Goal: Download file/media

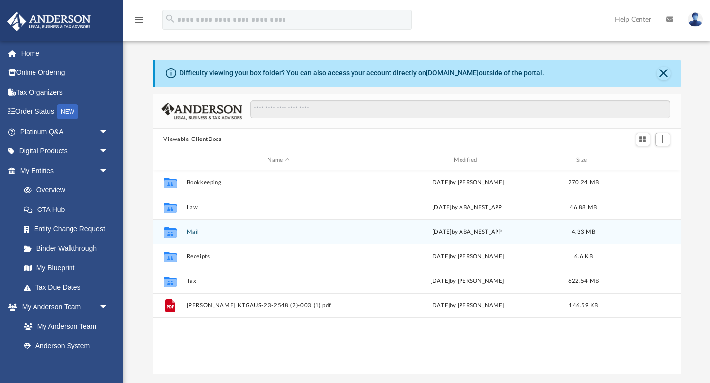
scroll to position [224, 528]
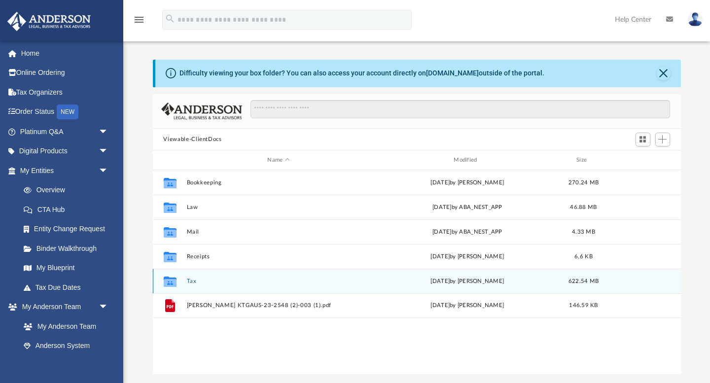
click at [189, 286] on div "Collaborated Folder Tax [DATE] by [PERSON_NAME] 622.54 MB" at bounding box center [417, 281] width 528 height 25
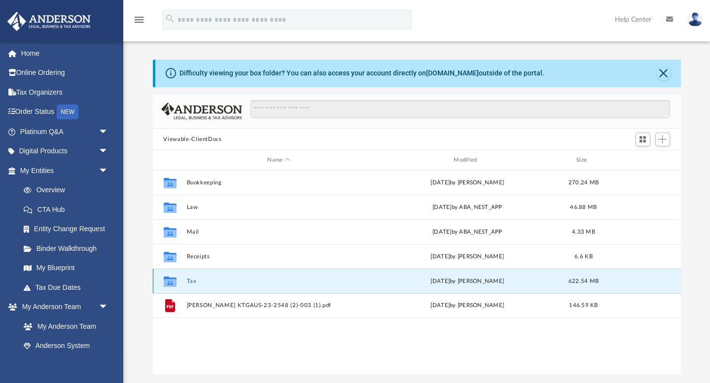
click at [191, 282] on button "Tax" at bounding box center [278, 281] width 184 height 6
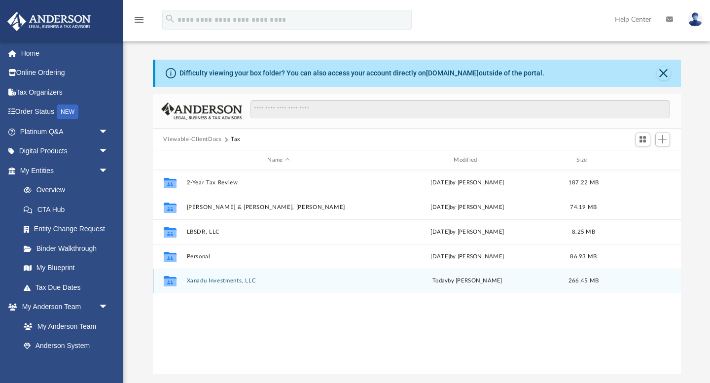
click at [199, 281] on button "Xanadu Investments, LLC" at bounding box center [278, 281] width 184 height 6
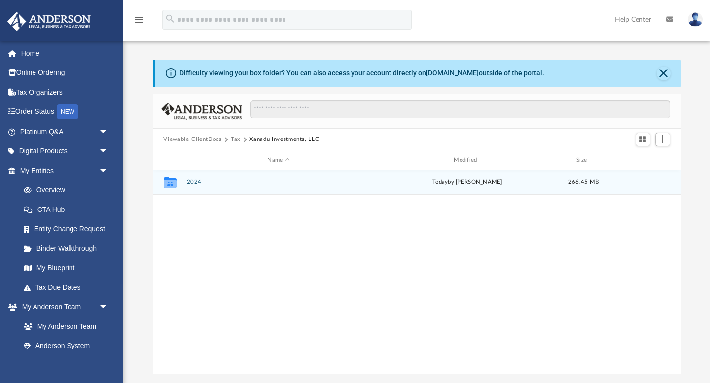
click at [195, 181] on button "2024" at bounding box center [278, 182] width 184 height 6
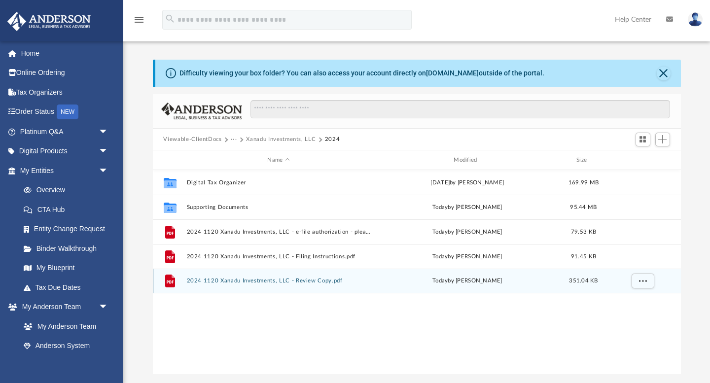
click at [312, 279] on button "2024 1120 Xanadu Investments, LLC - Review Copy.pdf" at bounding box center [278, 281] width 184 height 6
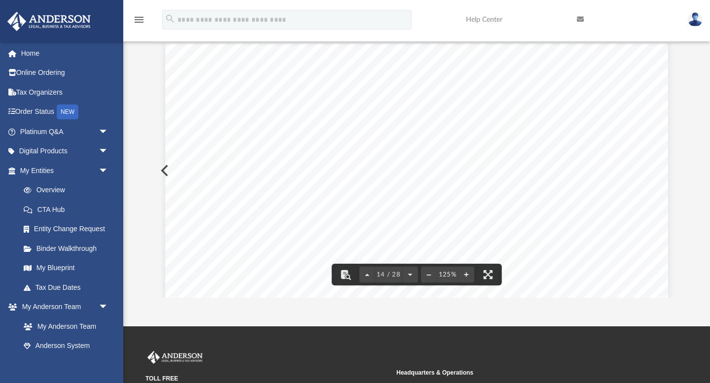
scroll to position [8710, 0]
drag, startPoint x: 640, startPoint y: 132, endPoint x: 543, endPoint y: 140, distance: 96.9
click at [543, 140] on div "Page Beginning of tax year End of tax year Other current assets (att. stmt.) Ot…" at bounding box center [416, 317] width 503 height 651
click at [308, 135] on span "STMT" at bounding box center [297, 136] width 23 height 8
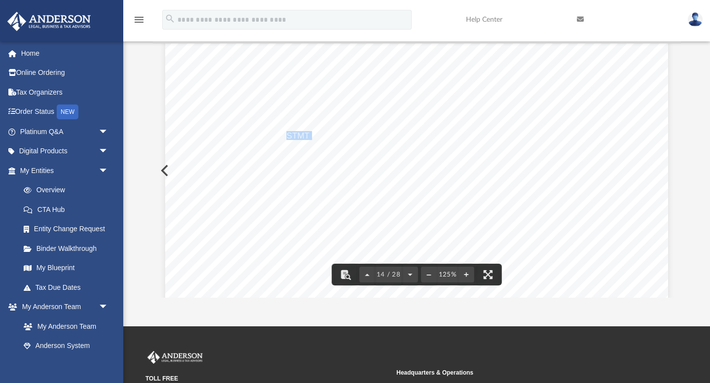
click at [308, 135] on span "STMT" at bounding box center [297, 136] width 23 height 8
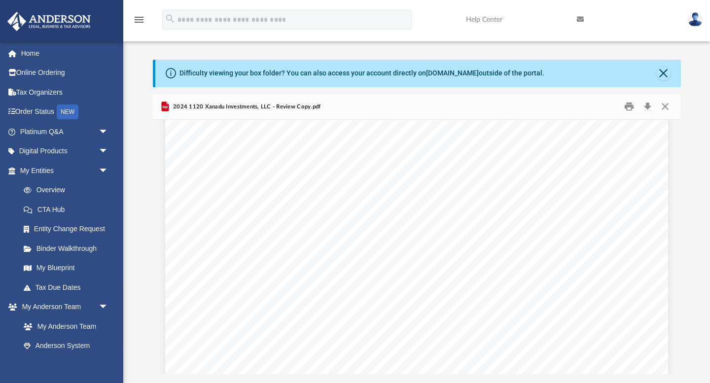
scroll to position [3701, 0]
